Goal: Task Accomplishment & Management: Manage account settings

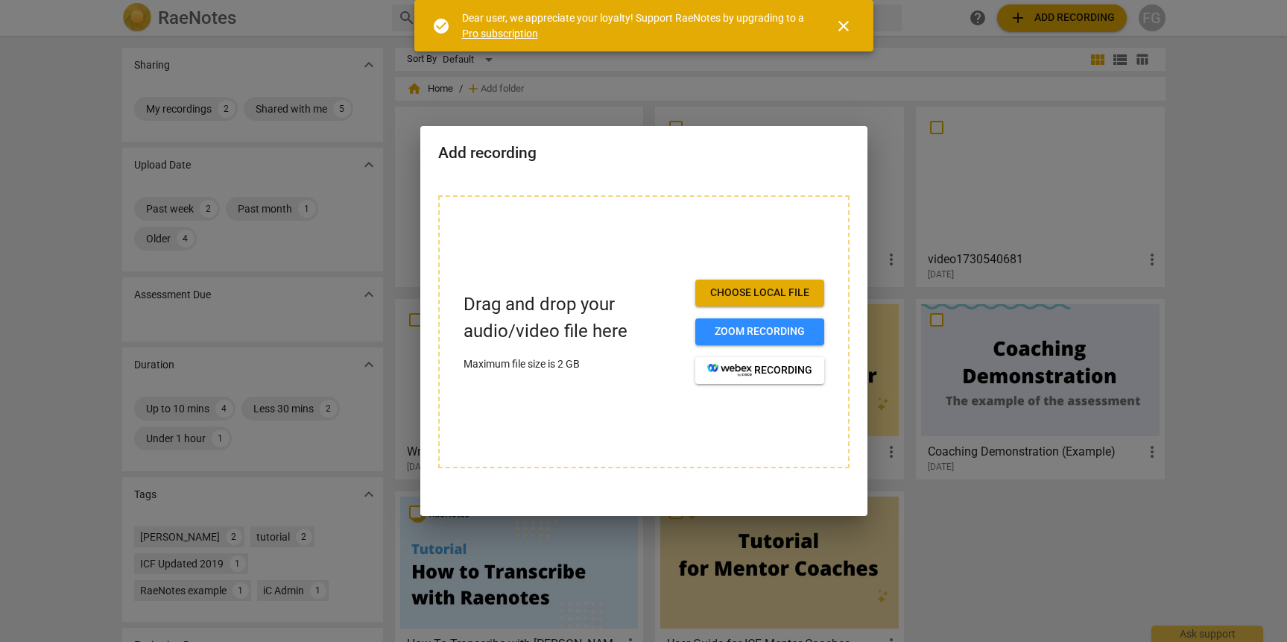
click at [956, 201] on div at bounding box center [643, 321] width 1287 height 642
click at [969, 284] on div at bounding box center [643, 321] width 1287 height 642
click at [969, 285] on div at bounding box center [643, 321] width 1287 height 642
click at [785, 286] on span "Choose local file" at bounding box center [759, 293] width 105 height 15
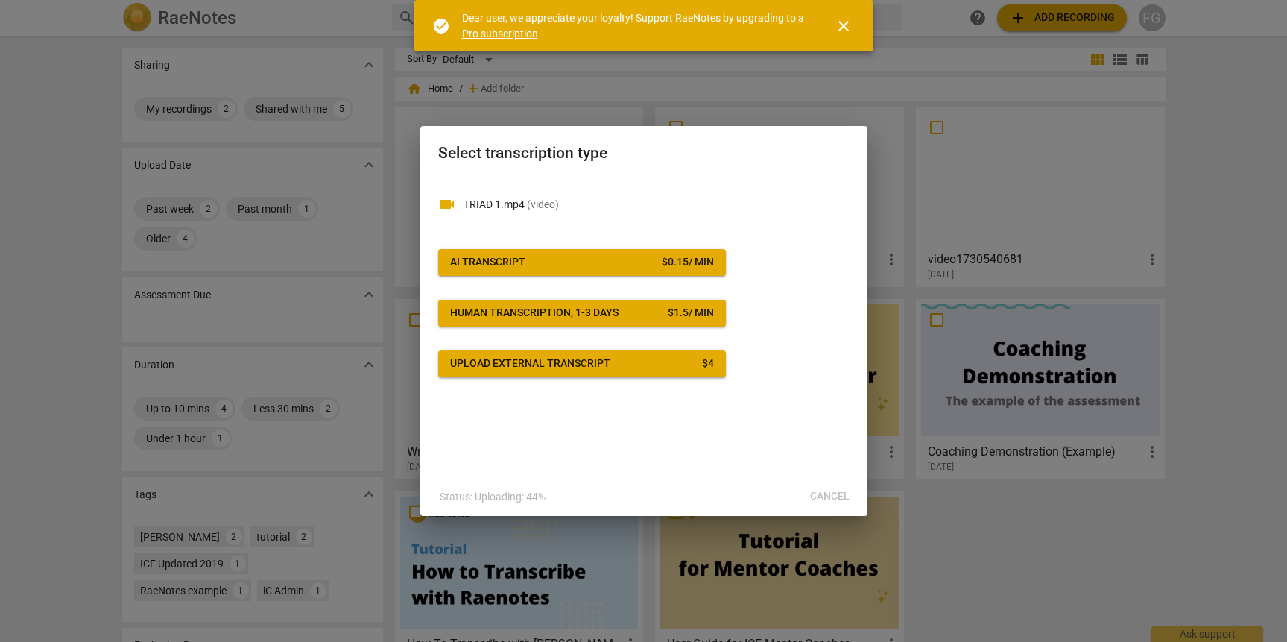
click at [846, 132] on div "Select transcription type" at bounding box center [643, 151] width 447 height 51
click at [845, 109] on div at bounding box center [643, 321] width 1287 height 642
click at [848, 16] on button "close" at bounding box center [844, 26] width 36 height 36
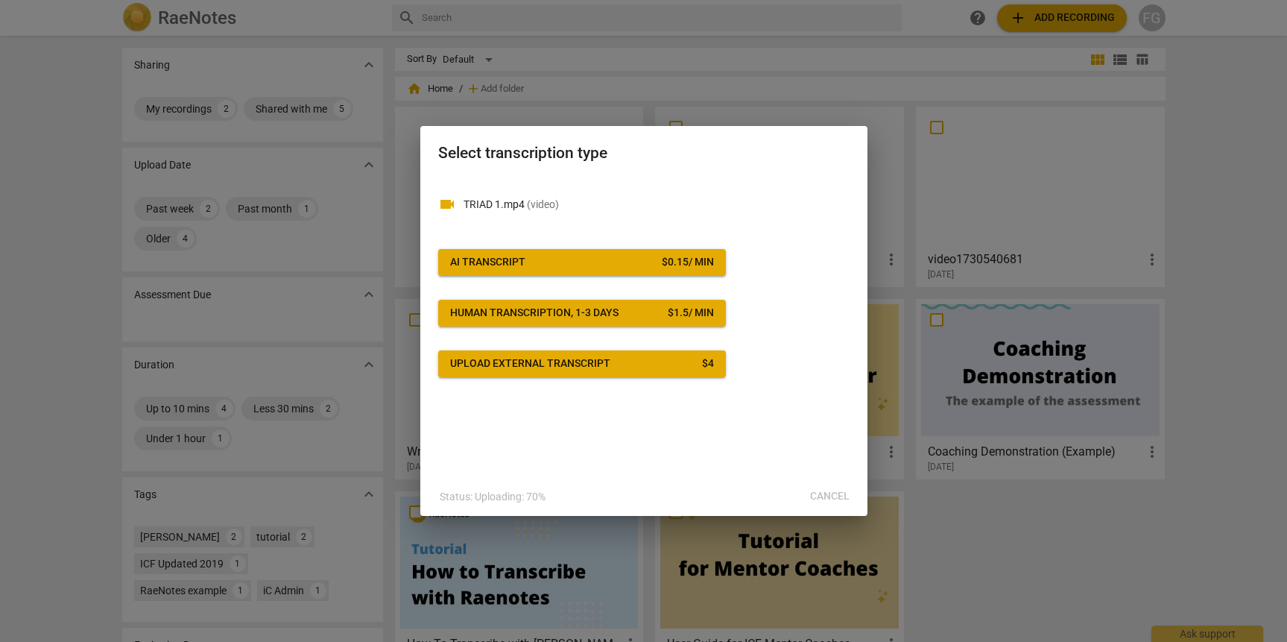
click at [839, 494] on div "Status: Uploading: 70% Cancel" at bounding box center [643, 496] width 441 height 27
click at [837, 494] on div "Status: Uploading: 81% Cancel" at bounding box center [643, 496] width 441 height 27
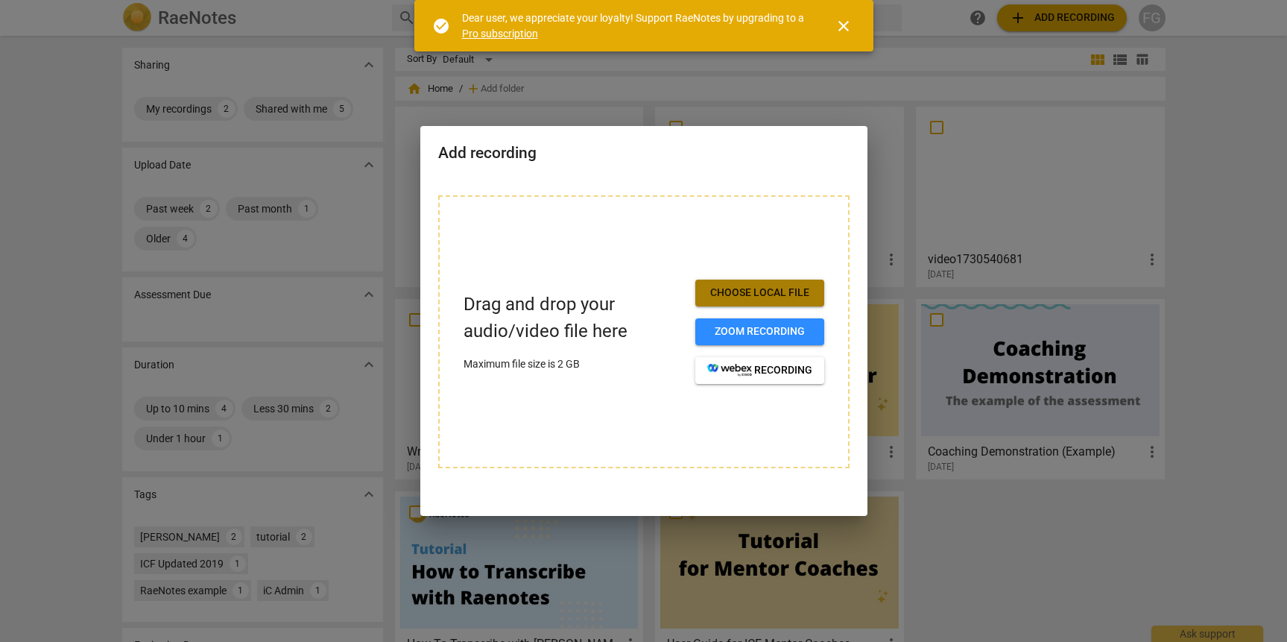
click at [747, 296] on span "Choose local file" at bounding box center [759, 293] width 105 height 15
click at [793, 286] on span "Choose local file" at bounding box center [759, 293] width 105 height 15
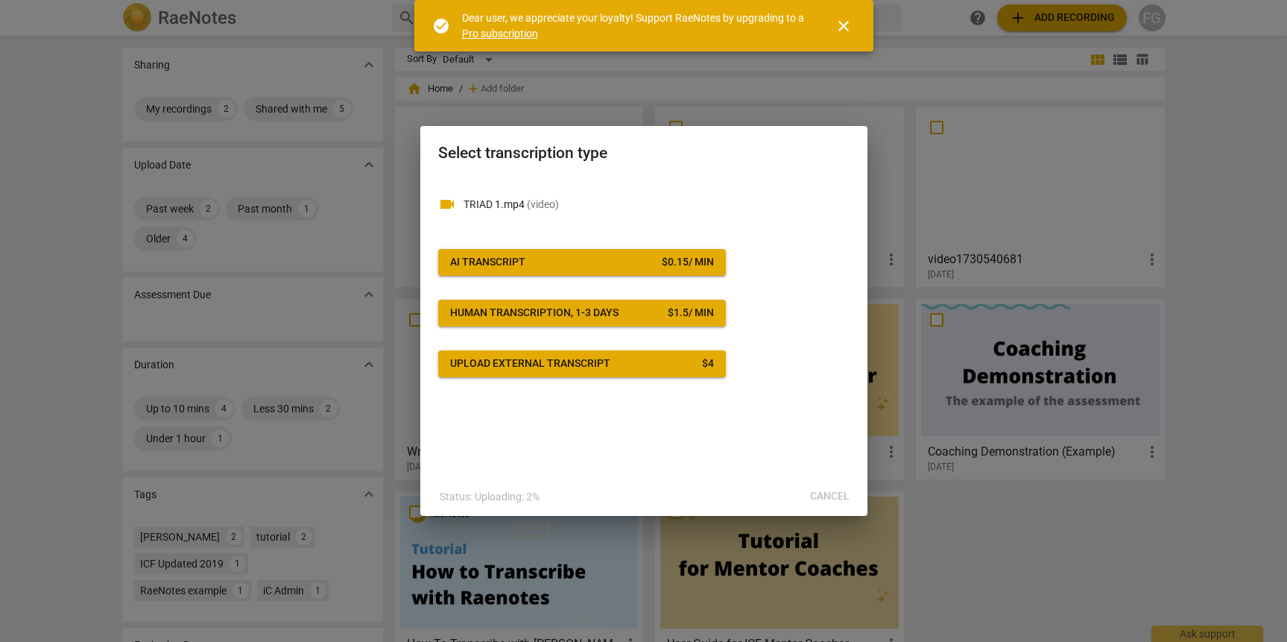
click at [851, 31] on span "close" at bounding box center [844, 26] width 18 height 18
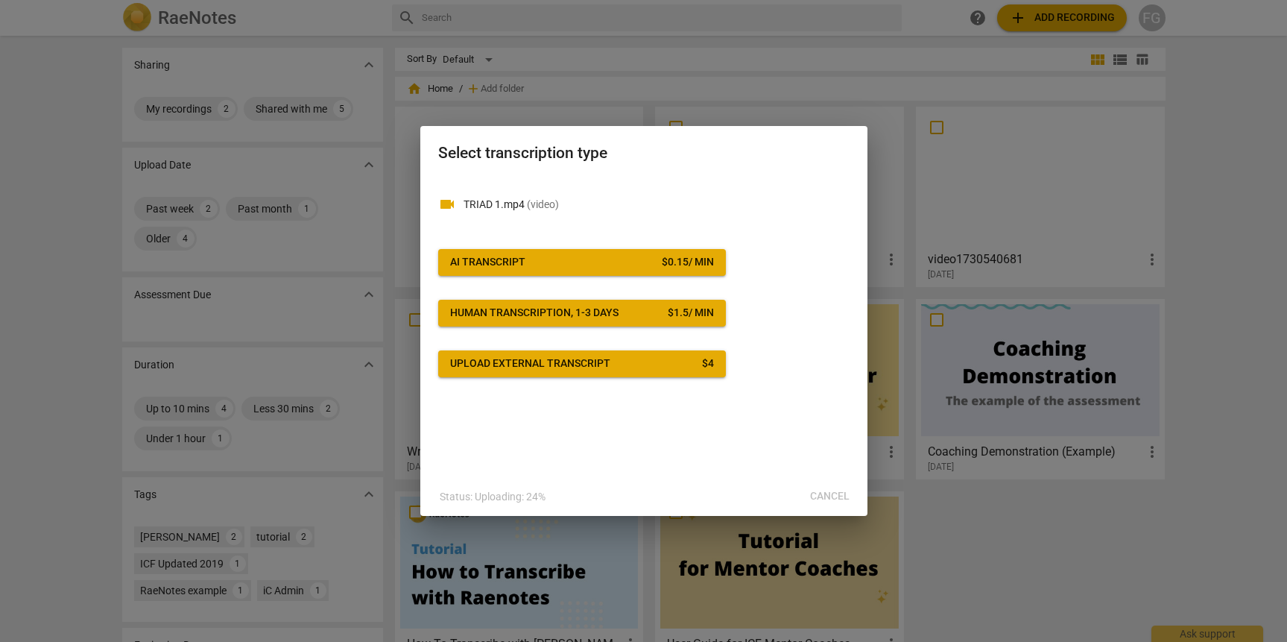
click at [536, 454] on div "videocam TRIAD 1.mp4 ( video ) AI Transcript $ 0.15 / min Human transcription, …" at bounding box center [643, 327] width 447 height 300
click at [532, 498] on p "Status: Uploading: 24%" at bounding box center [493, 497] width 106 height 16
click at [836, 491] on div "Status: Uploading: 24% Cancel" at bounding box center [643, 496] width 441 height 27
click at [836, 493] on div "Status: Uploading: 24% Cancel" at bounding box center [643, 496] width 441 height 27
click at [829, 494] on div "Status: Uploading: 24% Cancel" at bounding box center [643, 496] width 441 height 27
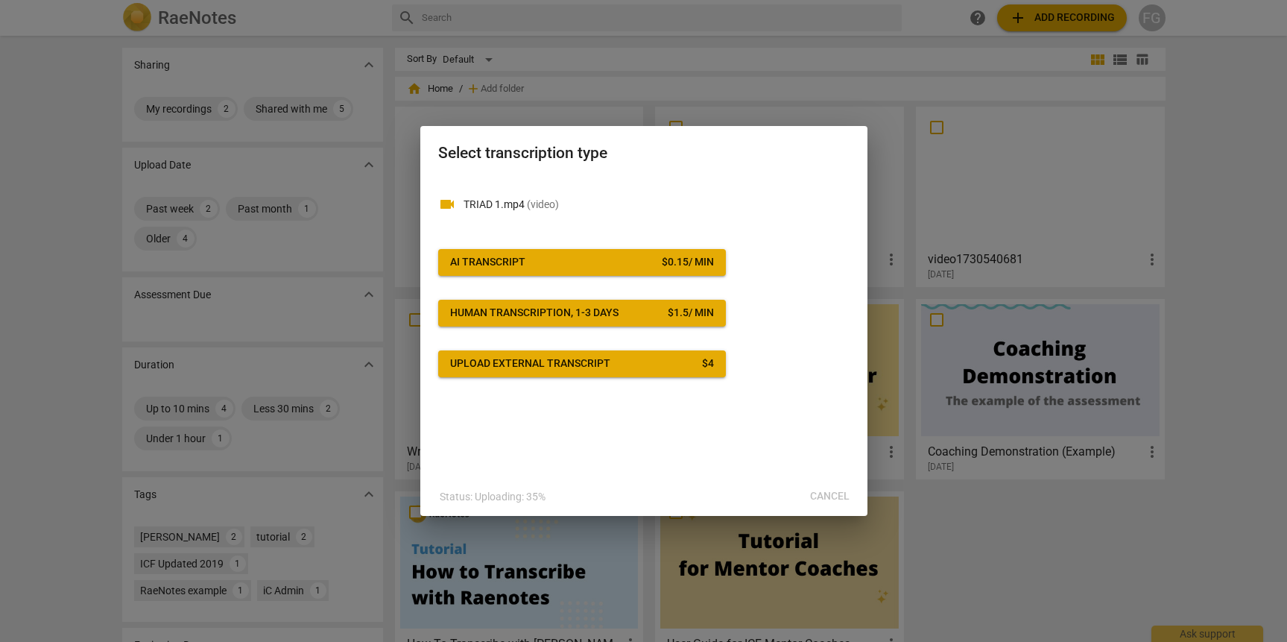
click at [636, 371] on button "Upload external transcript $ 4" at bounding box center [582, 363] width 288 height 27
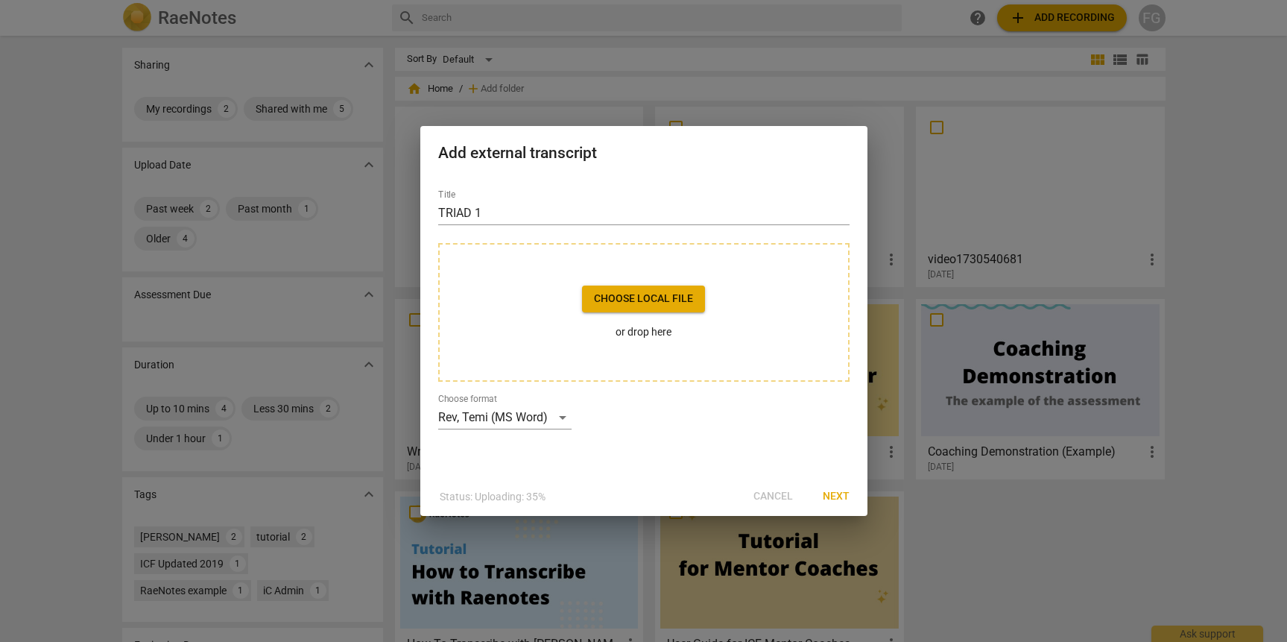
click at [772, 495] on div "Status: Uploading: 35% Cancel Next" at bounding box center [643, 496] width 441 height 27
click at [842, 485] on button "Next" at bounding box center [836, 496] width 51 height 27
click at [555, 322] on div "Choose local file or drop here" at bounding box center [644, 312] width 412 height 139
click at [775, 489] on div "Status: Uploading: 24% Cancel Next" at bounding box center [643, 496] width 441 height 27
click at [775, 493] on div "Status: Uploading: 24% Cancel Next" at bounding box center [643, 496] width 441 height 27
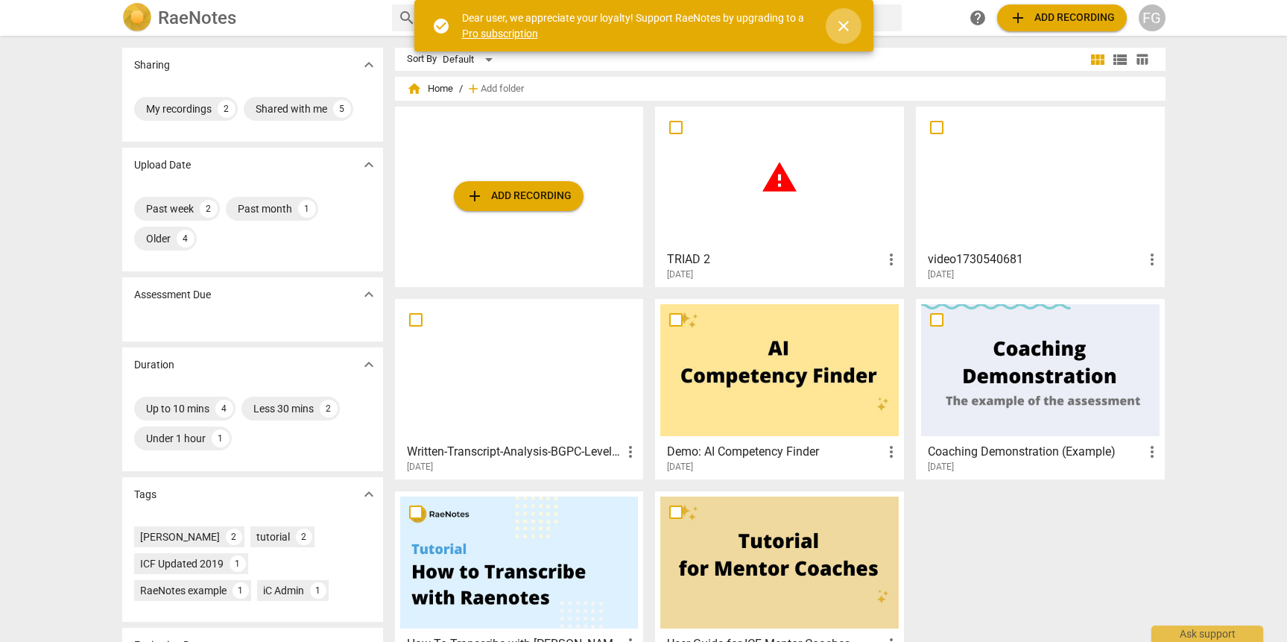
click at [843, 22] on span "close" at bounding box center [844, 26] width 18 height 18
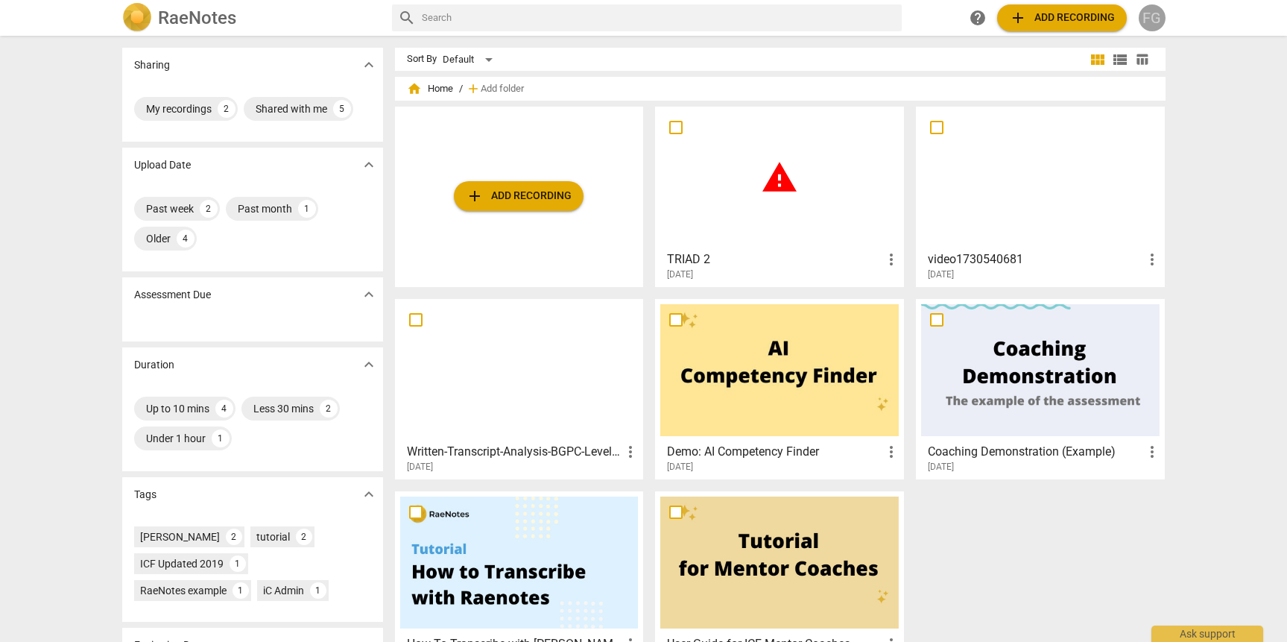
click at [1153, 25] on div "FG" at bounding box center [1152, 17] width 27 height 27
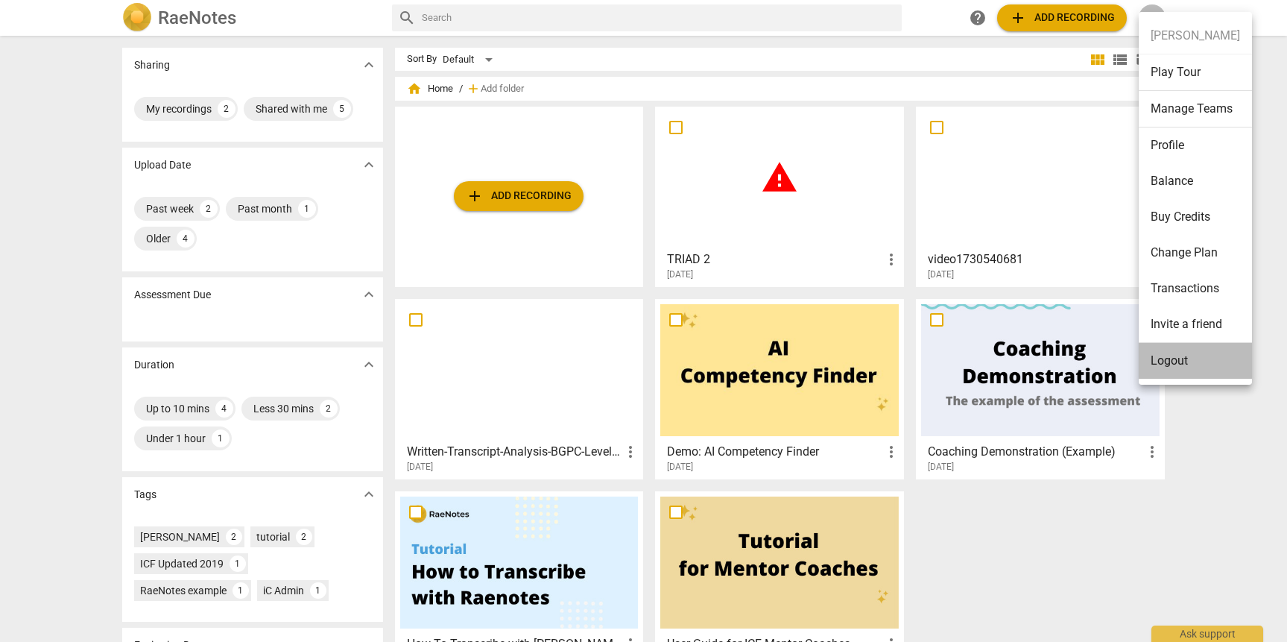
click at [1209, 362] on li "Logout" at bounding box center [1195, 361] width 113 height 36
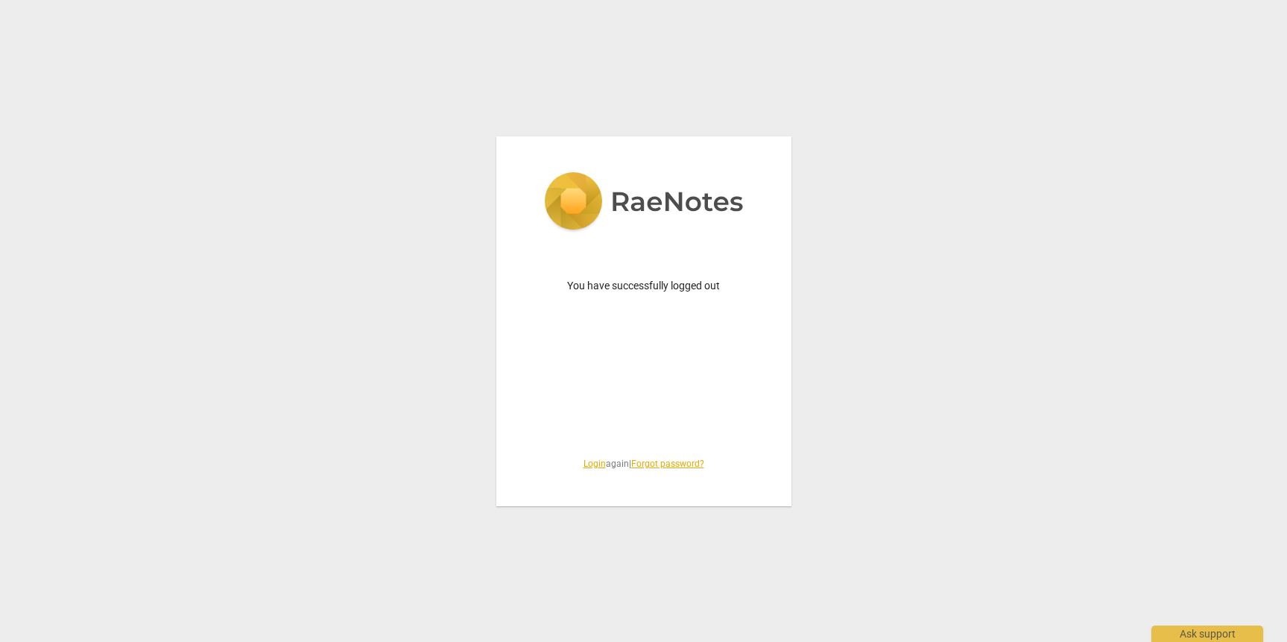
click at [1209, 362] on div "You have successfully logged out Login again | Forgot password?" at bounding box center [643, 321] width 1287 height 642
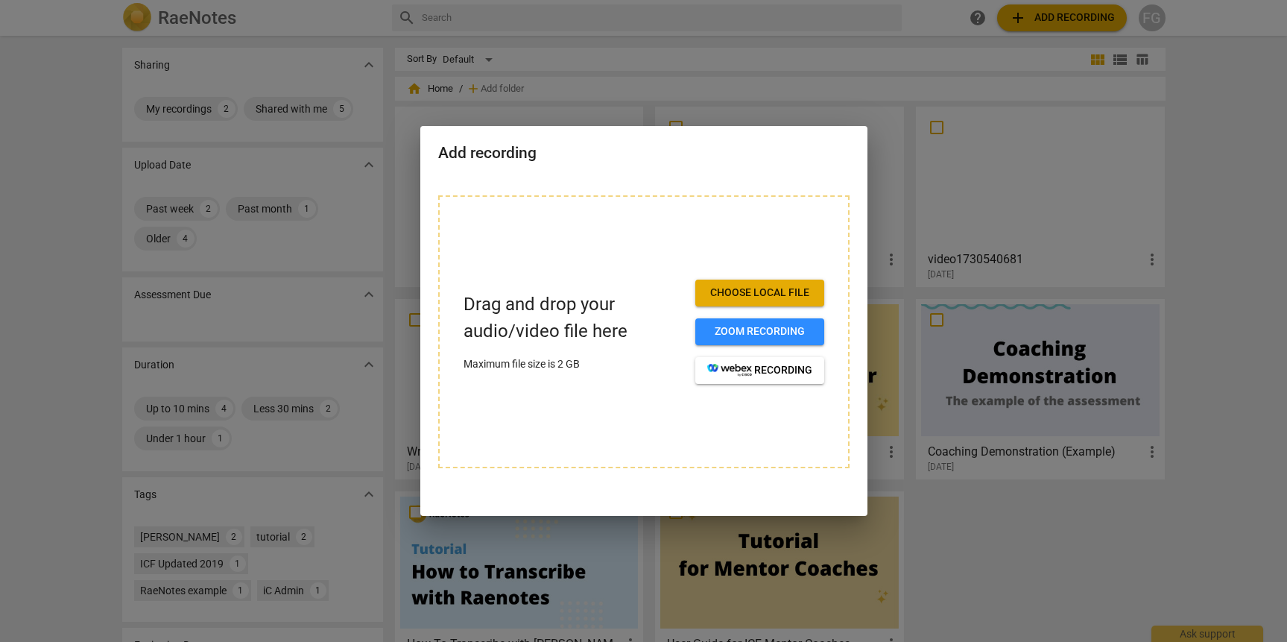
click at [933, 185] on div at bounding box center [643, 321] width 1287 height 642
click at [1059, 66] on div at bounding box center [643, 321] width 1287 height 642
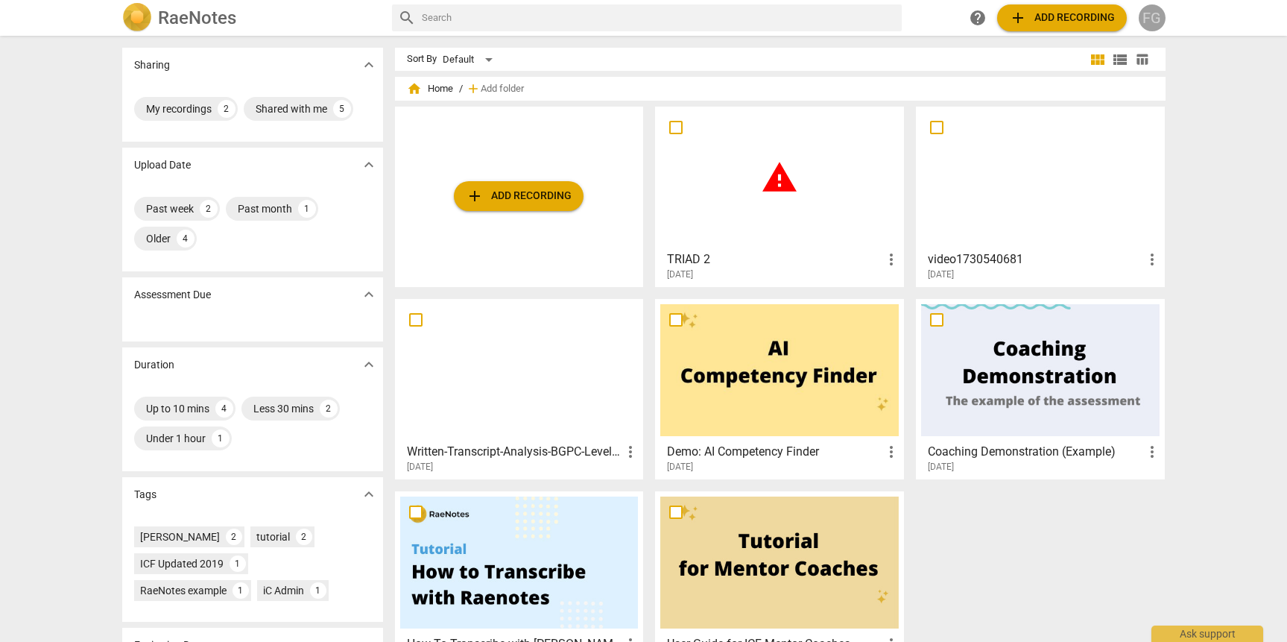
click at [1158, 25] on div "FG" at bounding box center [1152, 17] width 27 height 27
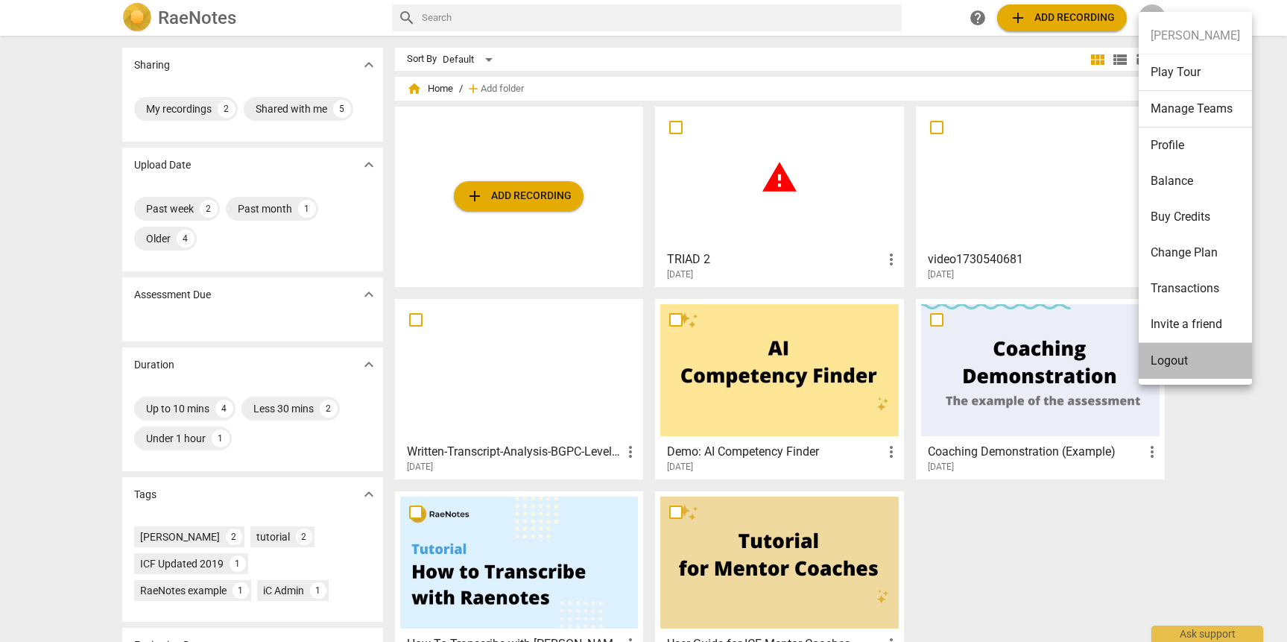
click at [1188, 344] on li "Logout" at bounding box center [1195, 361] width 113 height 36
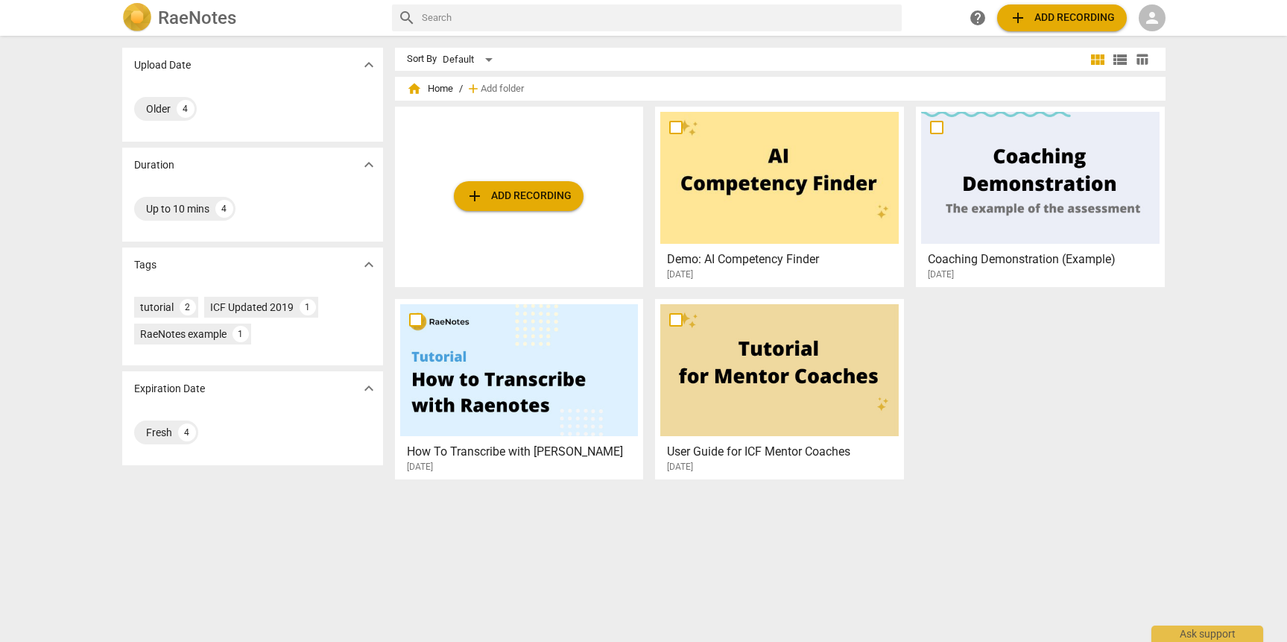
click at [104, 332] on div "Upload Date expand_more Older 4 Duration expand_more Up to 10 mins 4 Tags expan…" at bounding box center [643, 339] width 1287 height 605
click at [1145, 19] on span "person" at bounding box center [1153, 18] width 18 height 18
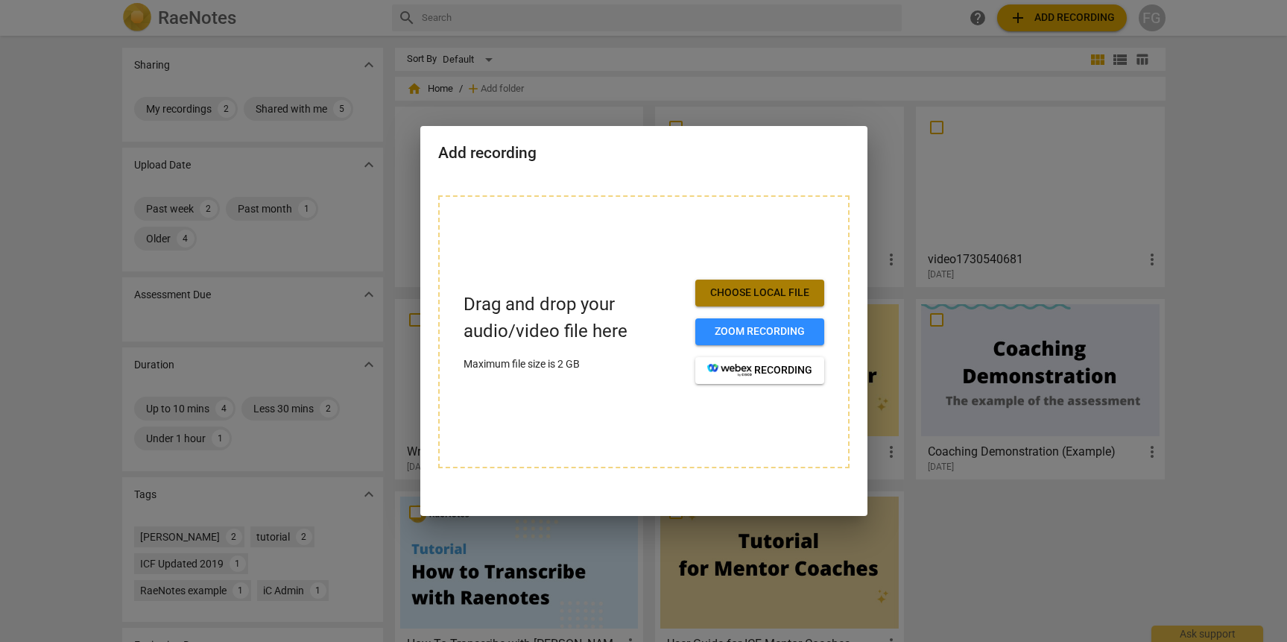
click at [750, 291] on span "Choose local file" at bounding box center [759, 293] width 105 height 15
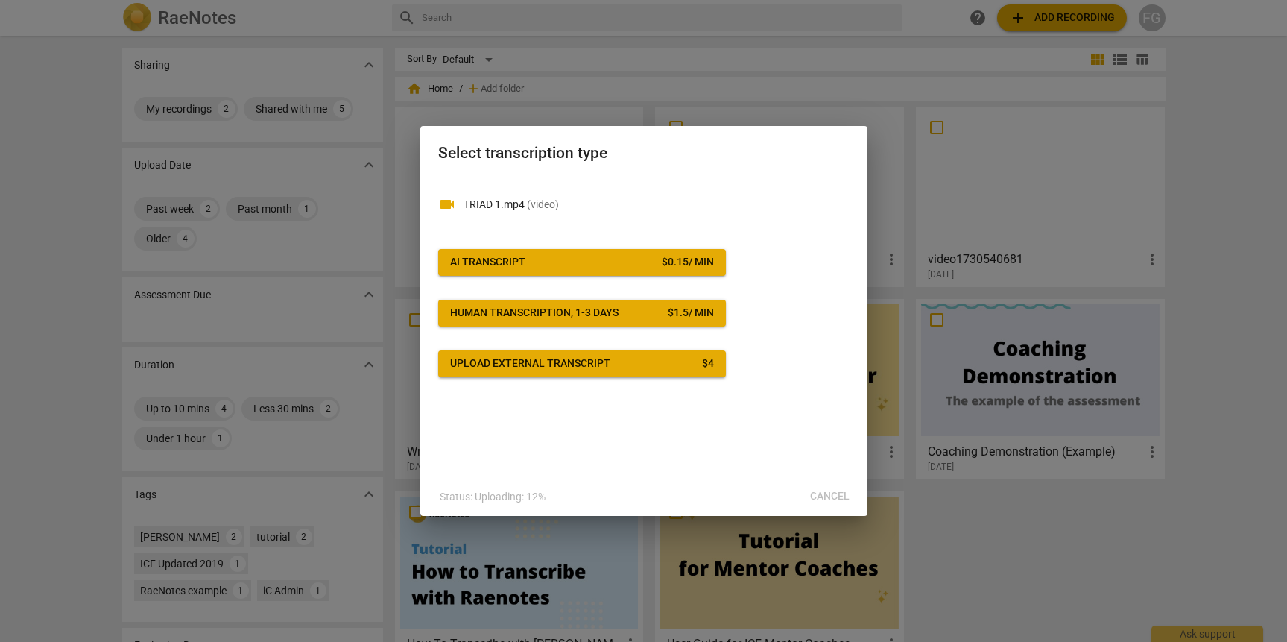
click at [835, 488] on div "Status: Uploading: 12% Cancel" at bounding box center [643, 496] width 441 height 27
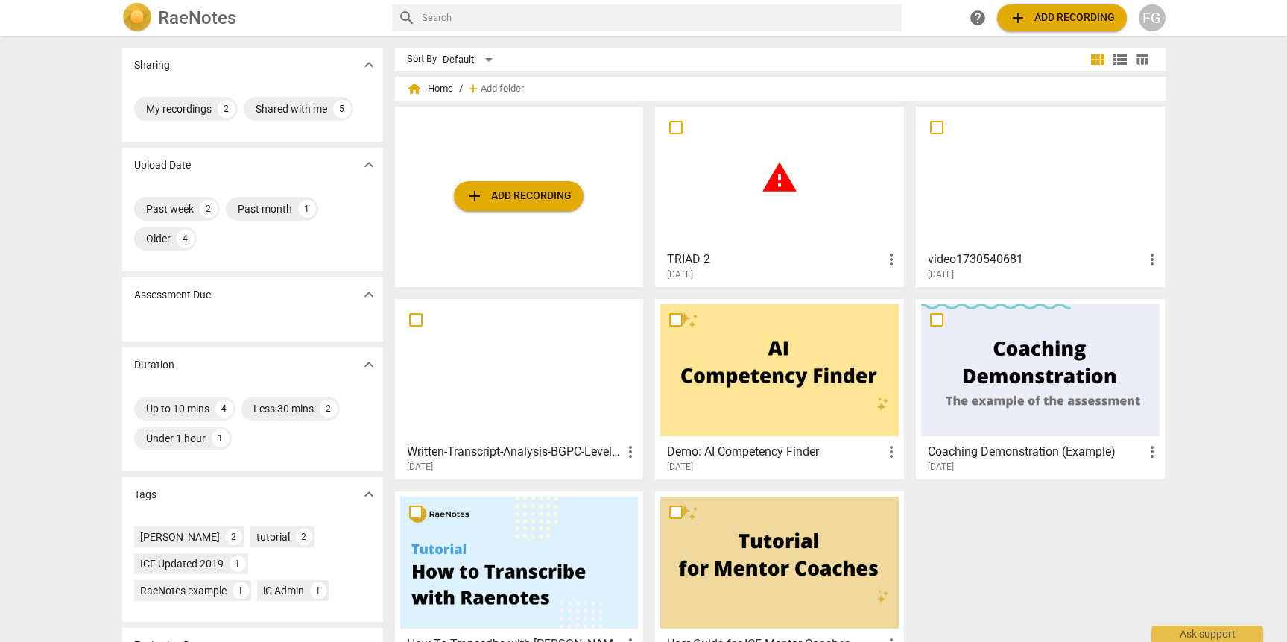
click at [1173, 16] on div "RaeNotes search help add Add recording FG" at bounding box center [644, 18] width 1068 height 30
click at [1155, 25] on div "FG" at bounding box center [1152, 17] width 27 height 27
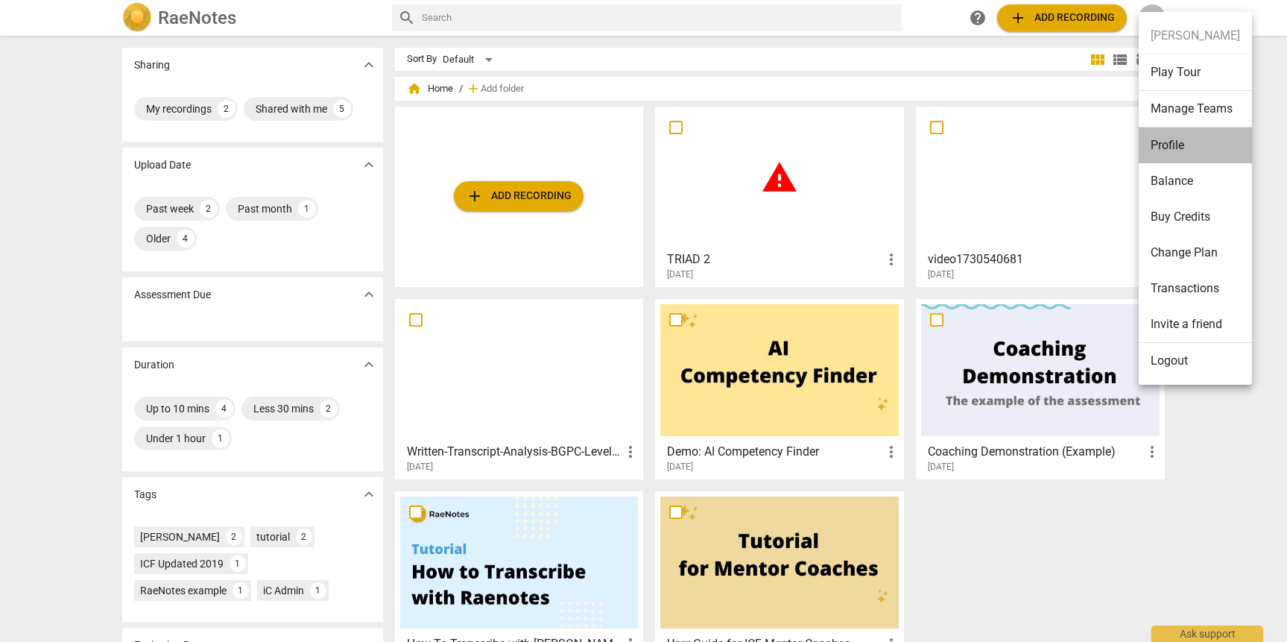
click at [1186, 133] on li "Profile" at bounding box center [1195, 145] width 113 height 36
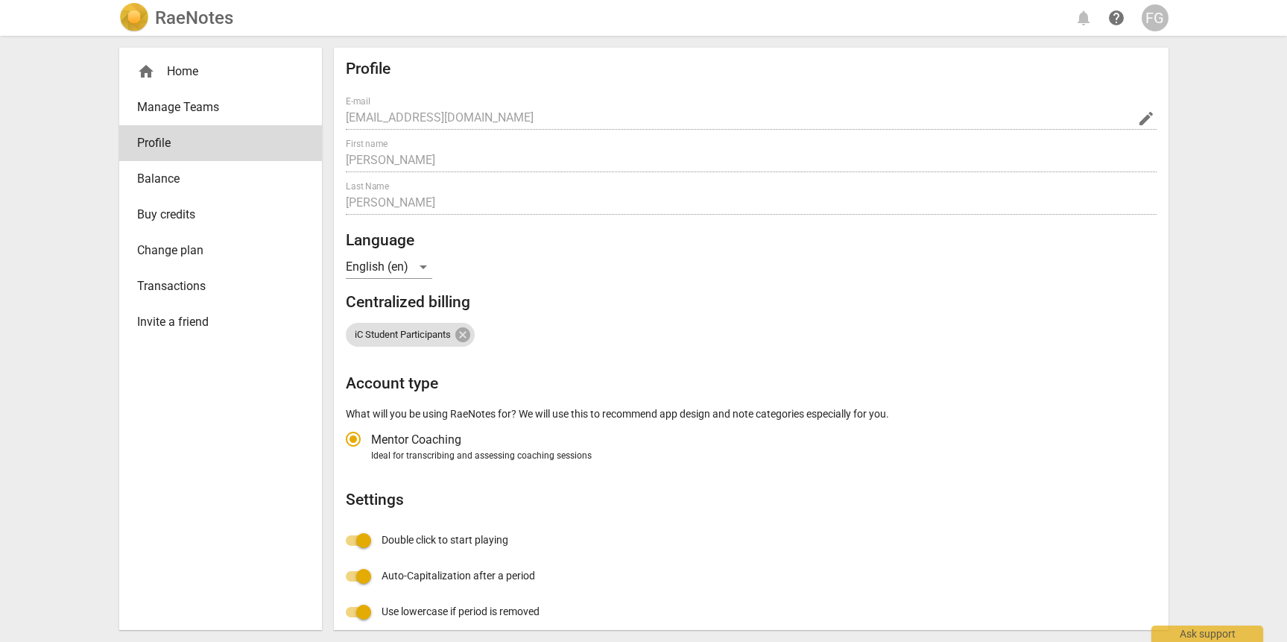
radio input "false"
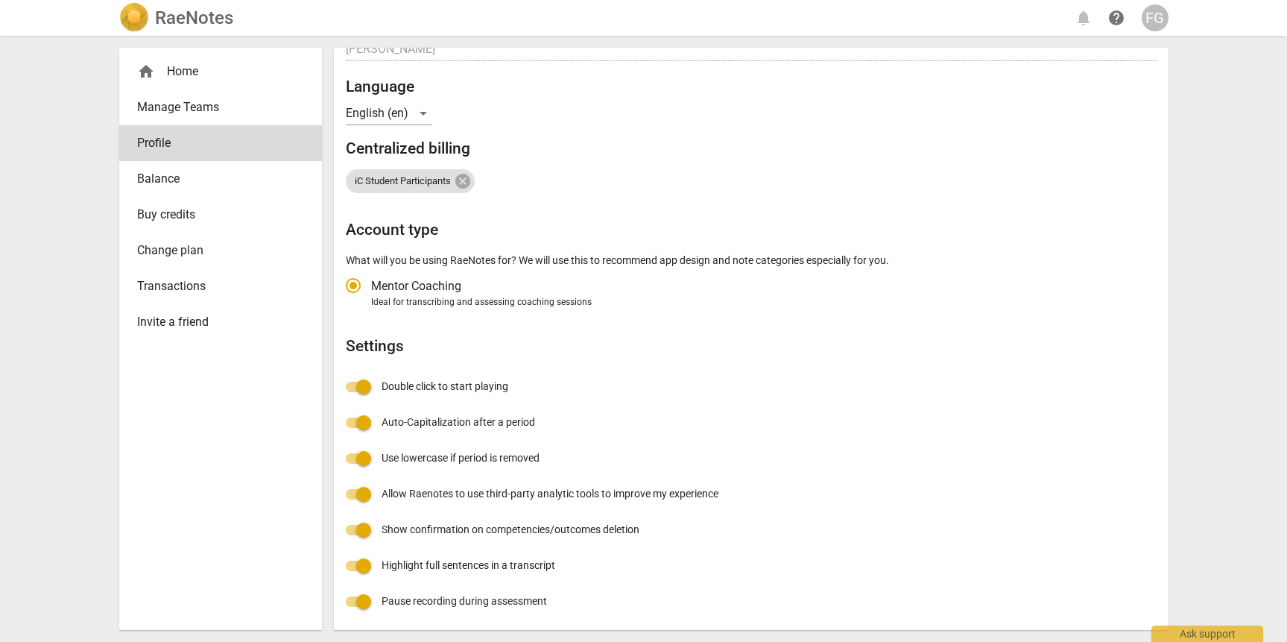
scroll to position [155, 0]
